Goal: Complete application form

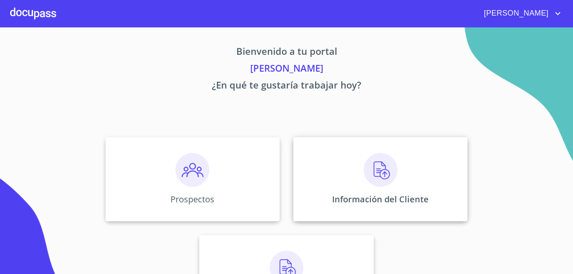
click at [383, 198] on p "Información del Cliente" at bounding box center [380, 199] width 97 height 11
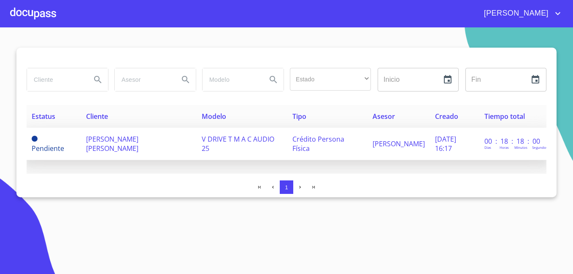
click at [106, 146] on span "[PERSON_NAME] [PERSON_NAME]" at bounding box center [112, 144] width 52 height 19
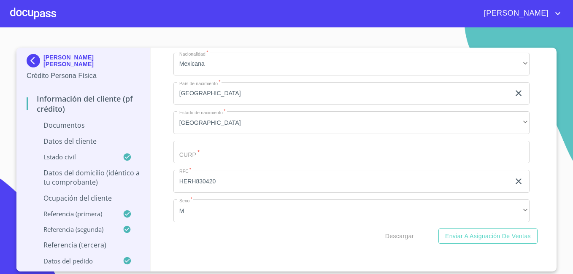
scroll to position [2373, 0]
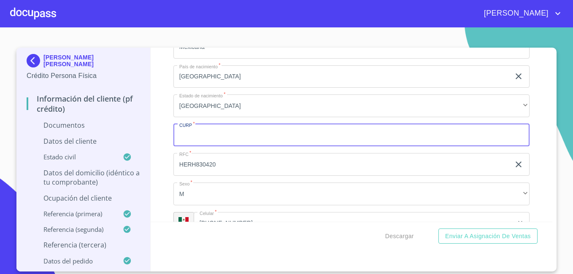
click at [318, 143] on input "Documento de identificación   *" at bounding box center [351, 135] width 356 height 23
paste input "HERH830420HJCRDC09"
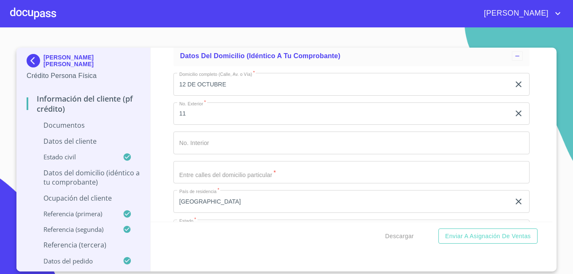
scroll to position [2694, 0]
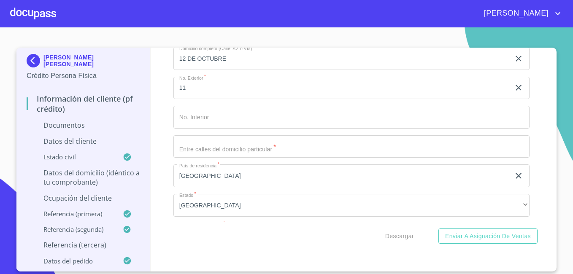
type input "HERH830420HJCRDC09"
click at [387, 149] on input "Documento de identificación   *" at bounding box center [351, 146] width 356 height 23
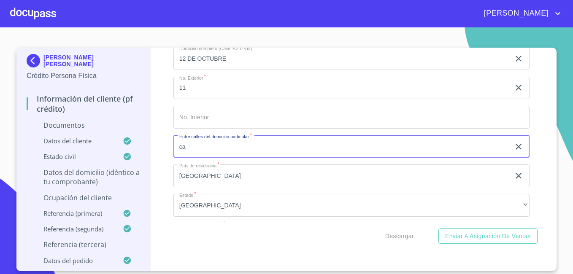
type input "c"
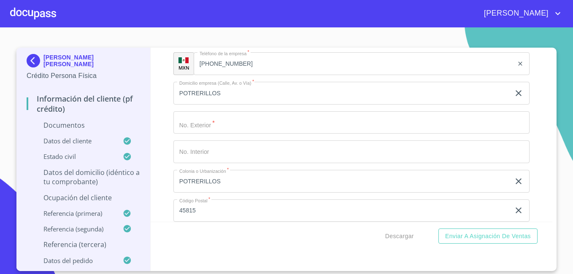
scroll to position [3340, 0]
type input "CARRETERA SN"
click at [552, 52] on div "HECTOR HERNANDEZ RODRIGUEZ Crédito Persona Física Información del cliente (PF c…" at bounding box center [286, 160] width 540 height 224
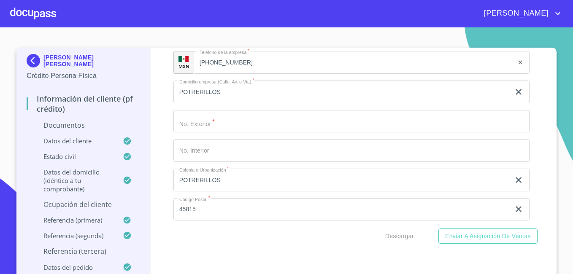
click at [552, 52] on div "HECTOR HERNANDEZ RODRIGUEZ Crédito Persona Física Información del cliente (PF c…" at bounding box center [286, 163] width 540 height 230
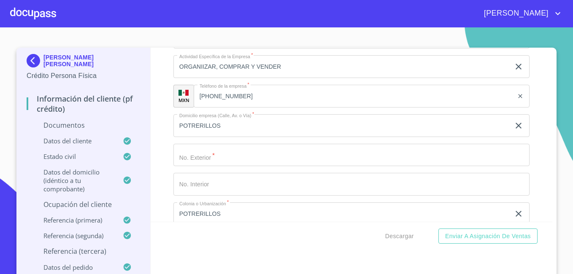
click at [552, 52] on div "HECTOR HERNANDEZ RODRIGUEZ Crédito Persona Física Información del cliente (PF c…" at bounding box center [286, 163] width 540 height 230
drag, startPoint x: 552, startPoint y: 52, endPoint x: 545, endPoint y: 55, distance: 7.0
click at [545, 55] on div "HECTOR HERNANDEZ RODRIGUEZ Crédito Persona Física Información del cliente (PF c…" at bounding box center [286, 163] width 540 height 230
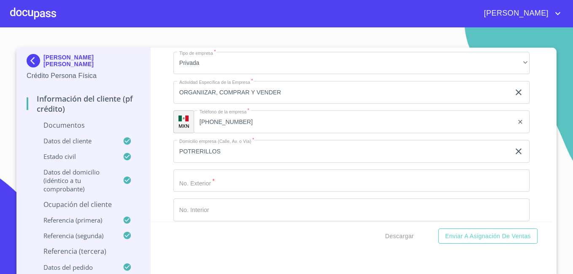
scroll to position [3284, 0]
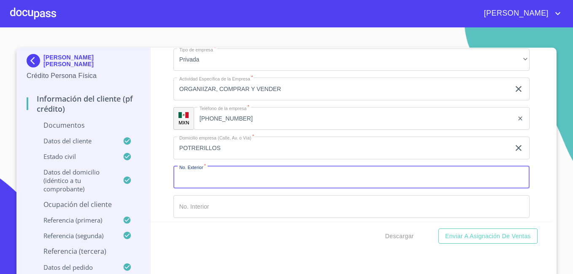
click at [275, 182] on input "Documento de identificación   *" at bounding box center [351, 177] width 356 height 23
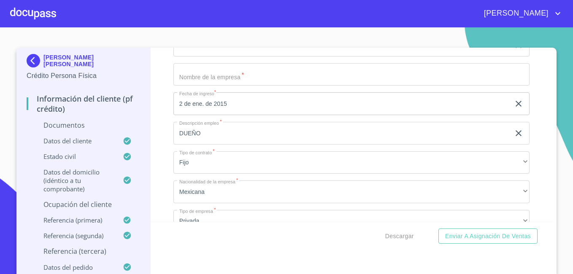
scroll to position [3097, 0]
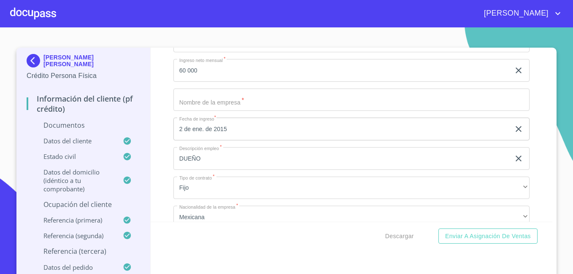
type input "SN"
click at [344, 96] on input "Documento de identificación   *" at bounding box center [351, 100] width 356 height 23
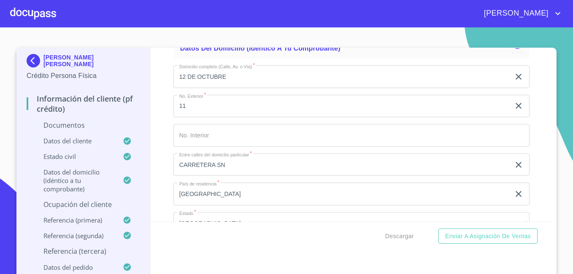
scroll to position [2659, 0]
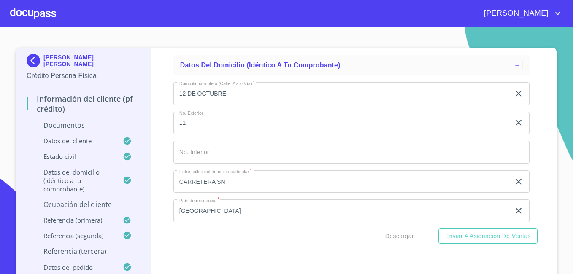
type input "GRANJA LA HERRADURA"
click at [221, 182] on input "CARRETERA SN" at bounding box center [341, 181] width 337 height 23
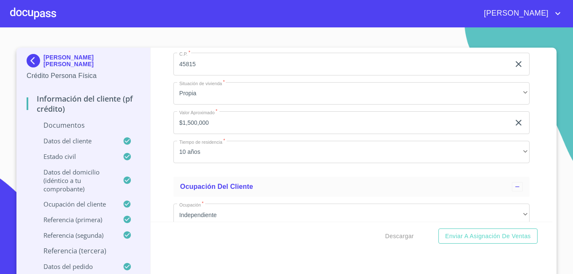
scroll to position [2934, 0]
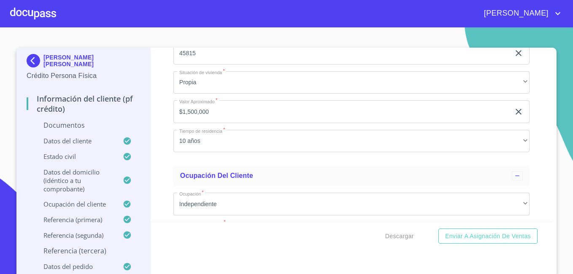
type input "CARRETERA"
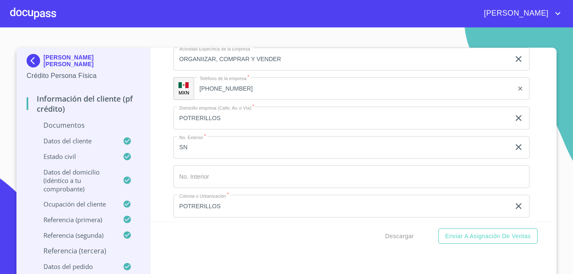
scroll to position [3322, 0]
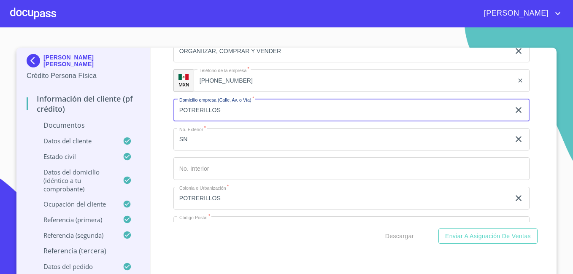
drag, startPoint x: 220, startPoint y: 115, endPoint x: 169, endPoint y: 117, distance: 51.1
click at [169, 117] on div "Información del cliente (PF crédito) Documentos Documento de identificación   *…" at bounding box center [352, 135] width 402 height 174
click at [177, 111] on input "POTRERILLOS" at bounding box center [341, 110] width 337 height 23
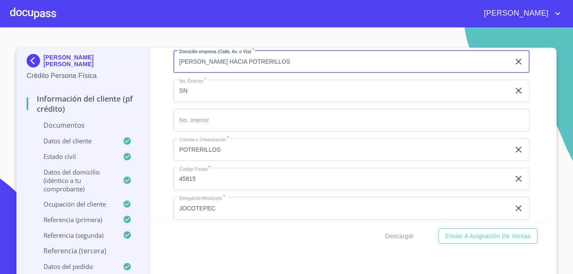
scroll to position [3371, 0]
type input "CARR HACIA POTRERILLOS"
